Goal: Task Accomplishment & Management: Manage account settings

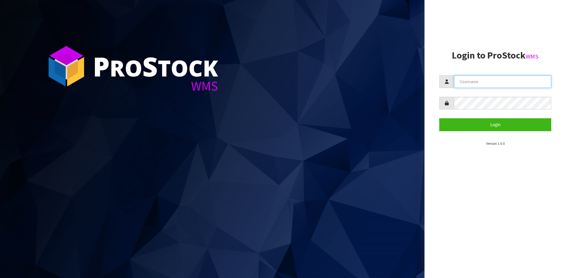
click at [495, 86] on input "text" at bounding box center [502, 81] width 97 height 13
type input "Hayrinna"
click at [439, 118] on button "Login" at bounding box center [495, 124] width 112 height 13
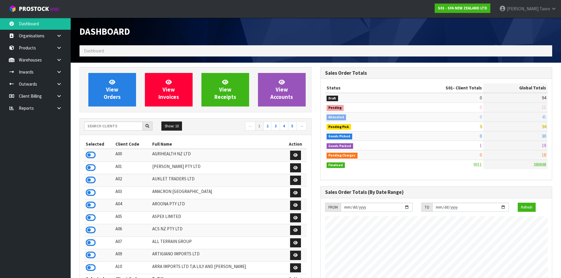
scroll to position [446, 241]
click at [537, 12] on link "[PERSON_NAME]" at bounding box center [528, 9] width 66 height 18
click at [533, 23] on link "Logout" at bounding box center [537, 23] width 47 height 8
